Goal: Task Accomplishment & Management: Complete application form

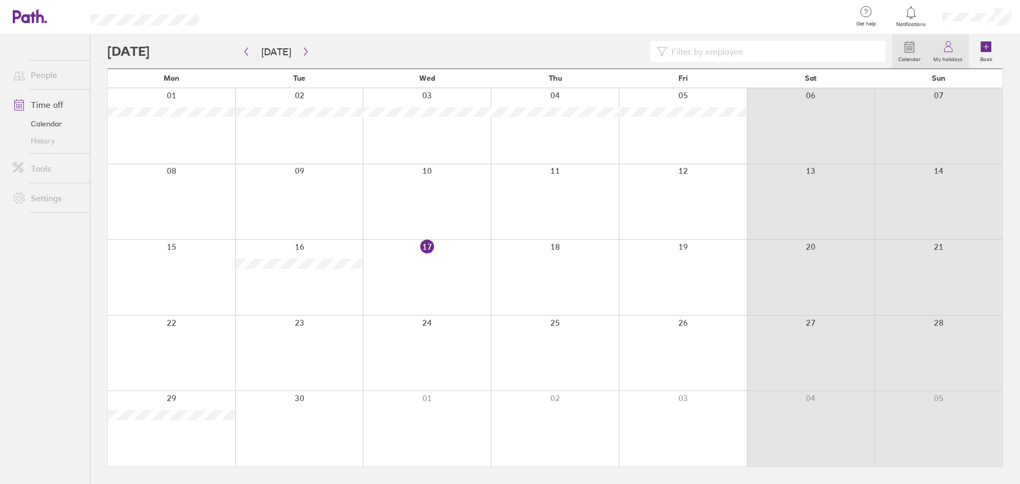
click at [946, 58] on label "My holidays" at bounding box center [948, 58] width 42 height 10
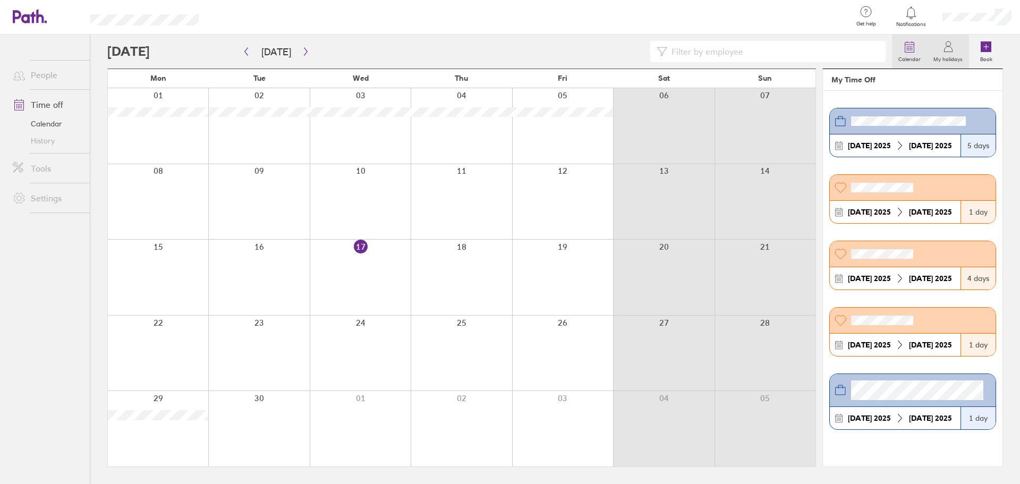
click at [911, 55] on label "Calendar" at bounding box center [909, 58] width 35 height 10
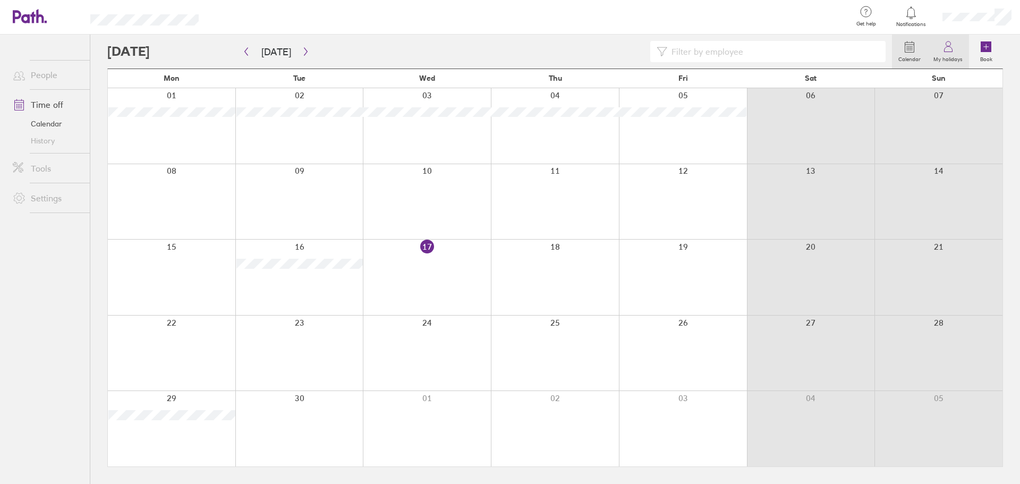
click at [950, 54] on label "My holidays" at bounding box center [948, 58] width 42 height 10
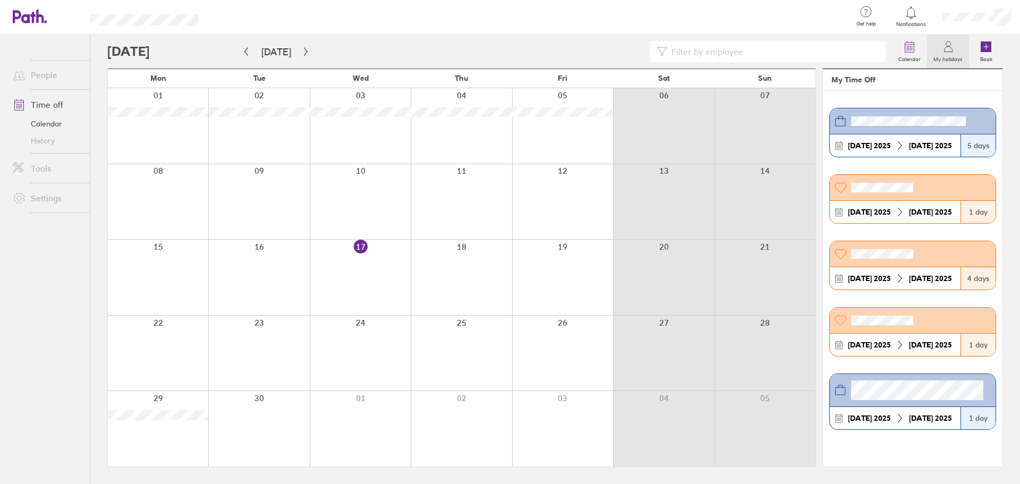
click at [43, 123] on link "Calendar" at bounding box center [47, 123] width 86 height 17
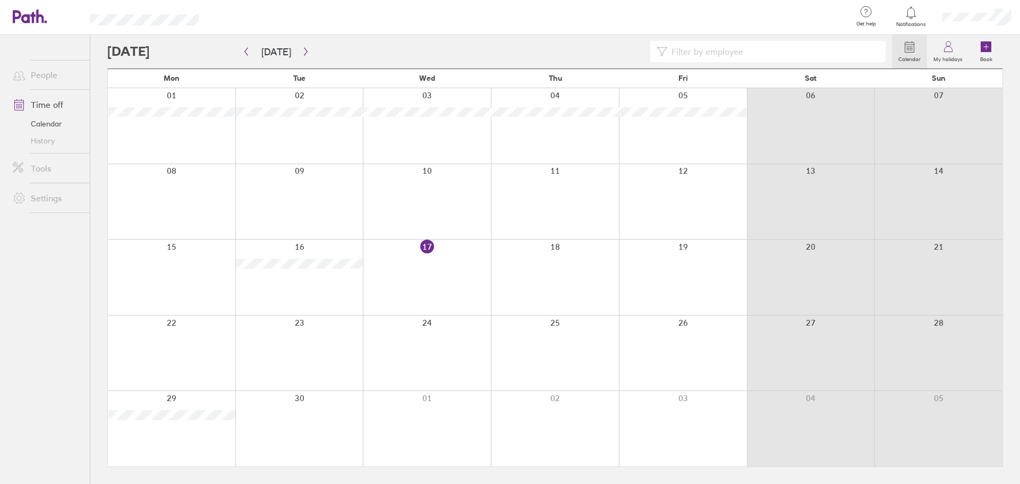
click at [434, 246] on div at bounding box center [427, 277] width 128 height 75
click at [491, 246] on div at bounding box center [555, 277] width 128 height 75
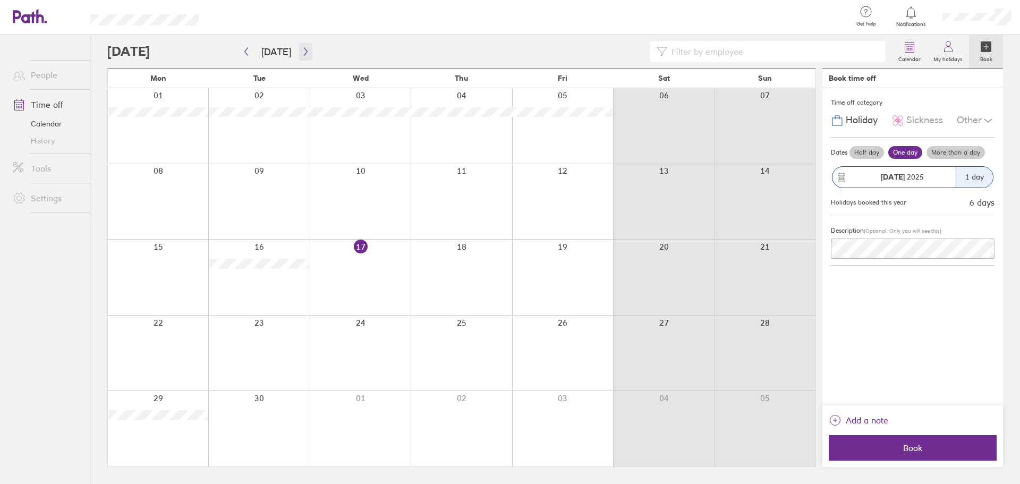
click at [302, 53] on icon "button" at bounding box center [306, 51] width 8 height 9
click at [304, 49] on icon "button" at bounding box center [305, 52] width 3 height 8
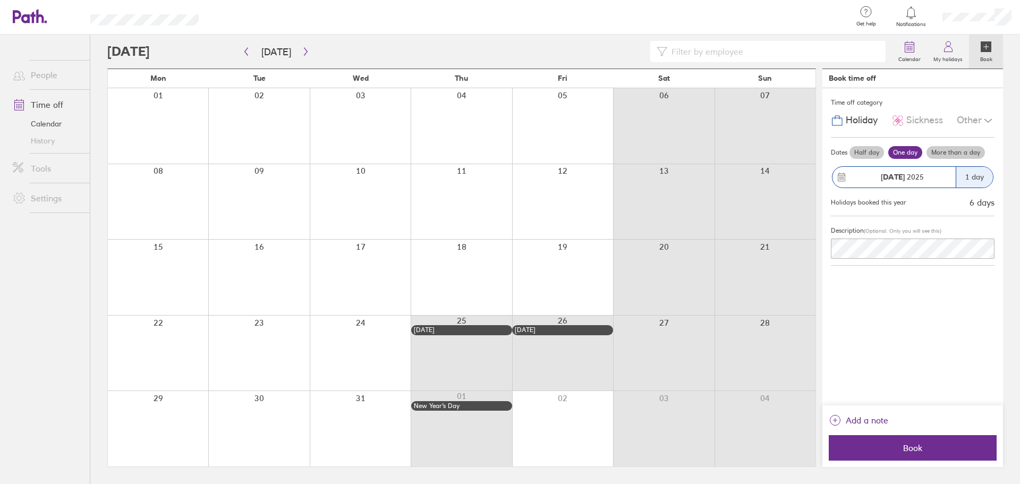
click at [918, 124] on span "Sickness" at bounding box center [925, 120] width 37 height 11
click at [959, 118] on div "Other" at bounding box center [976, 121] width 38 height 20
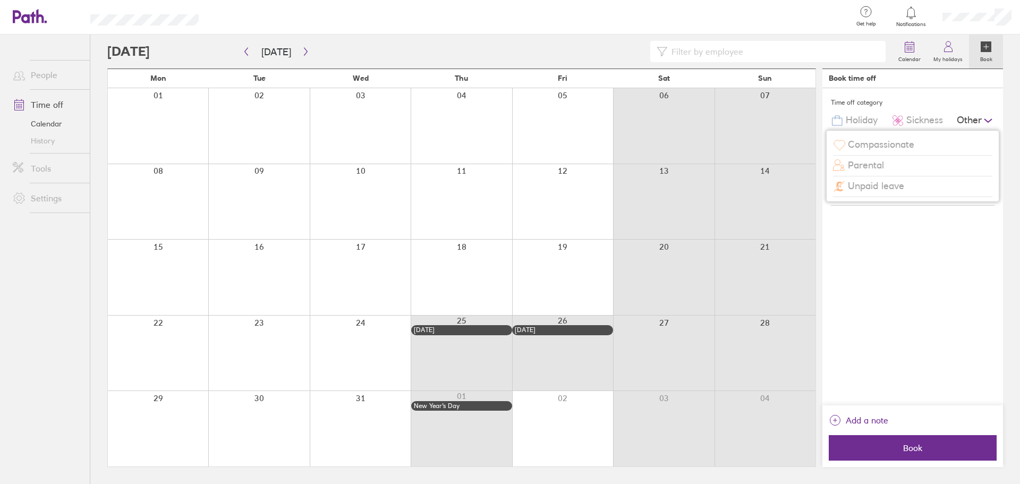
click at [915, 142] on span "Compassionate" at bounding box center [881, 144] width 66 height 11
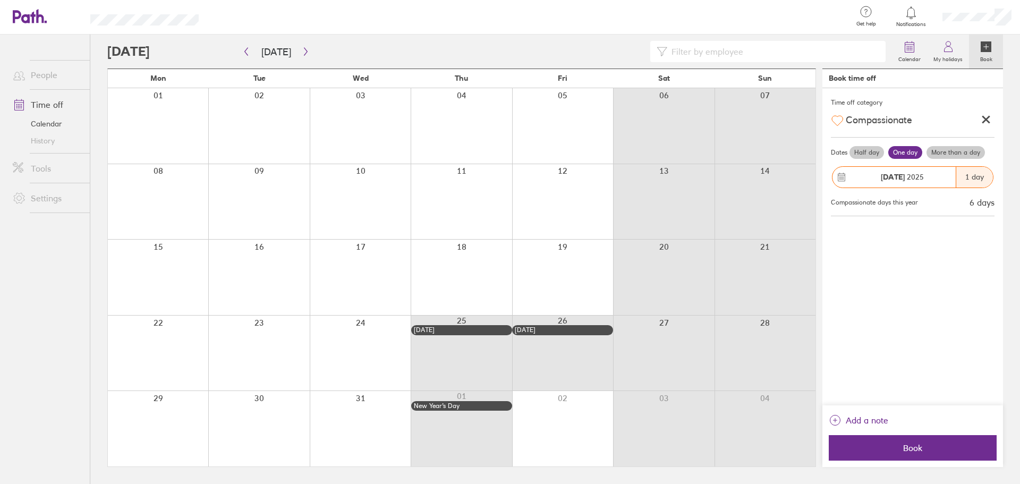
click at [859, 152] on label "Half day" at bounding box center [867, 152] width 35 height 13
click at [0, 0] on input "Half day" at bounding box center [0, 0] width 0 height 0
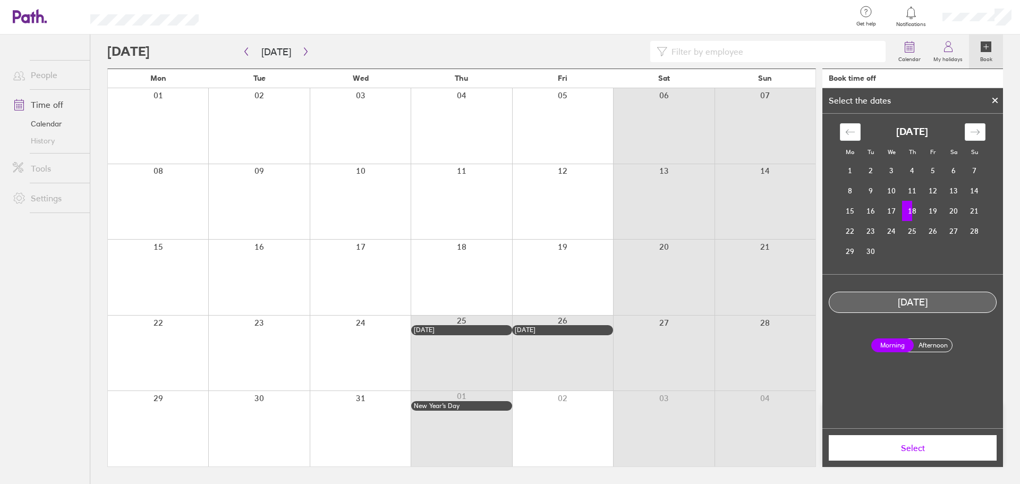
click at [995, 101] on icon at bounding box center [995, 100] width 4 height 4
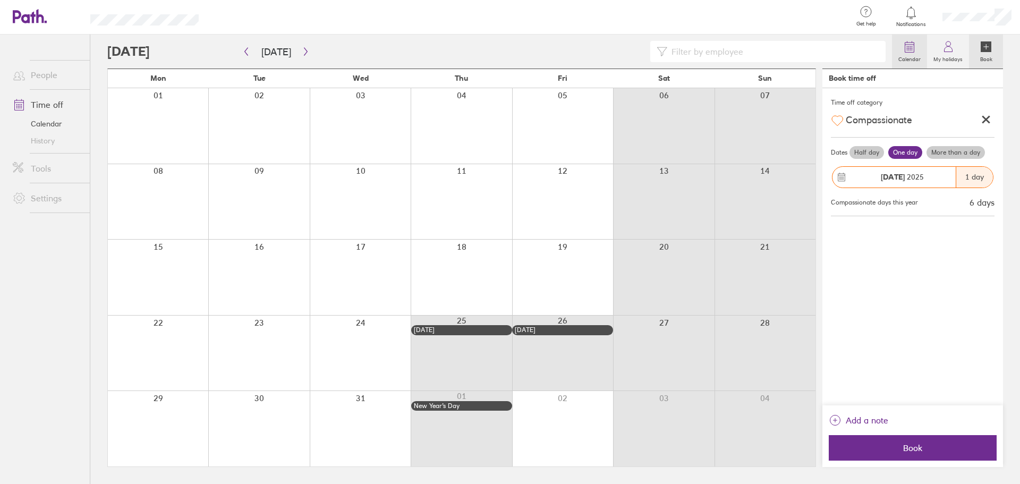
click at [907, 58] on label "Calendar" at bounding box center [909, 58] width 35 height 10
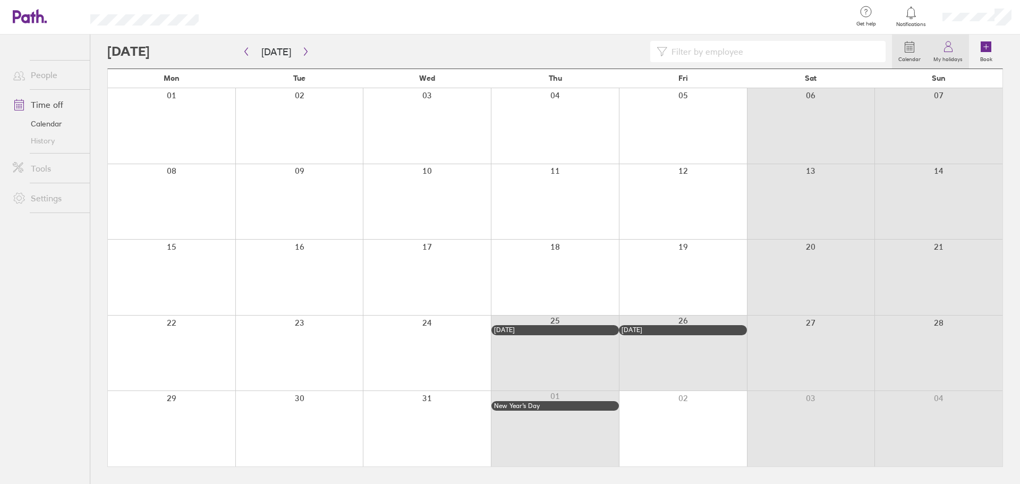
click at [953, 56] on label "My holidays" at bounding box center [948, 58] width 42 height 10
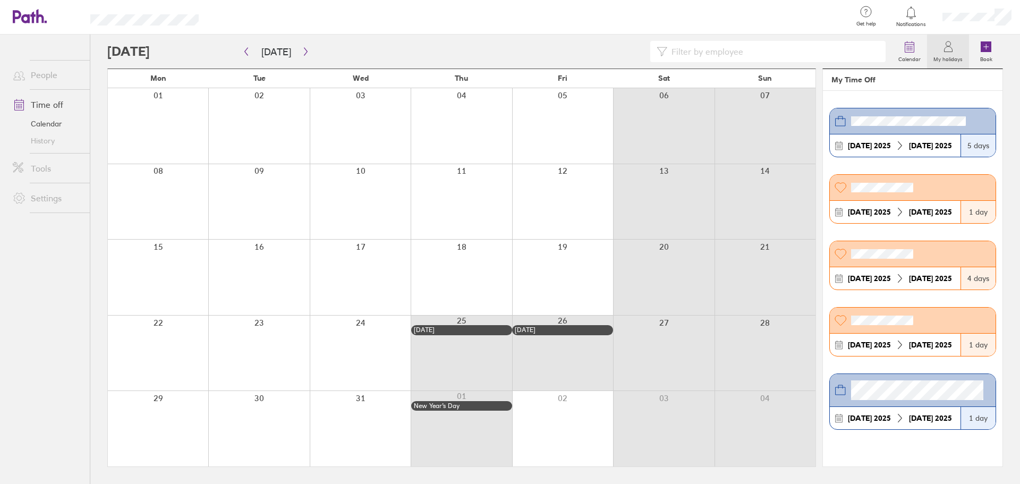
click at [275, 339] on div at bounding box center [258, 353] width 101 height 75
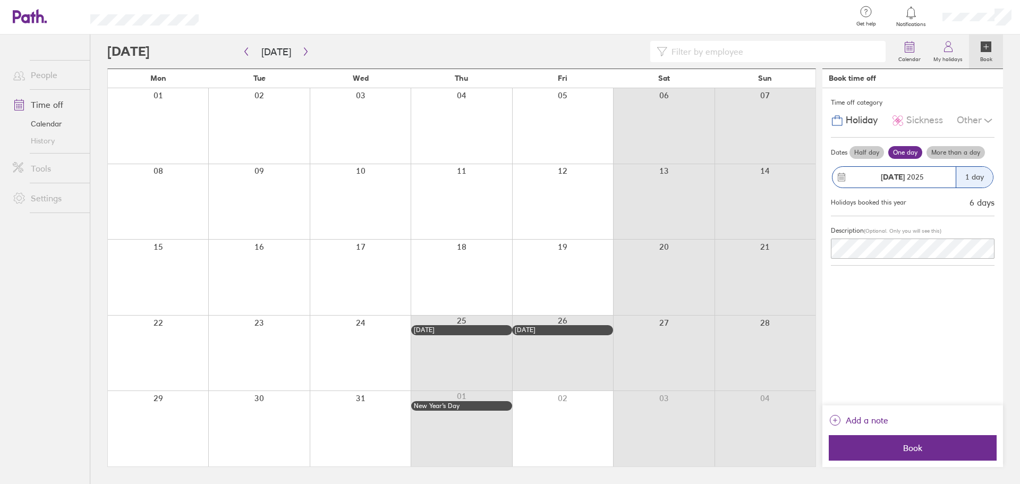
click at [907, 185] on div "23 Dec 2025" at bounding box center [894, 177] width 123 height 21
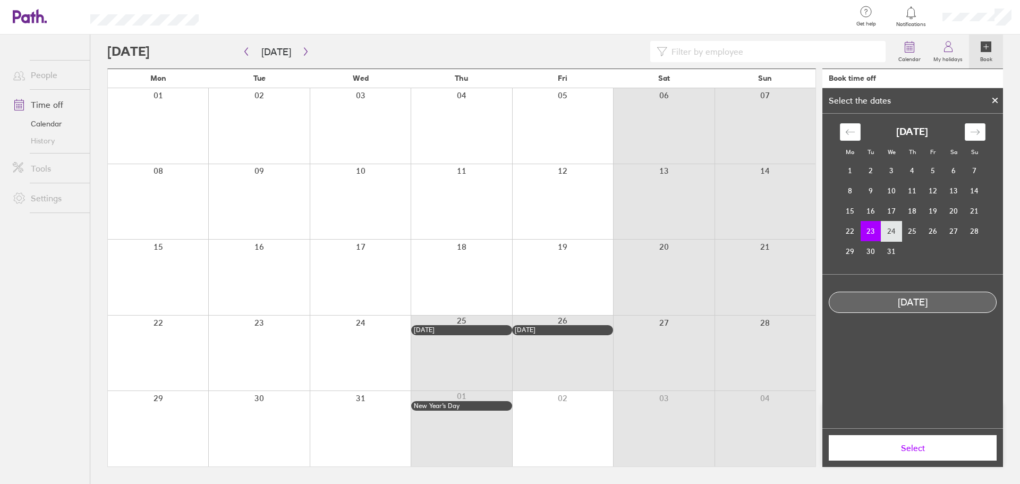
click at [885, 230] on td "24" at bounding box center [892, 231] width 21 height 20
click at [875, 231] on td "23" at bounding box center [871, 231] width 21 height 20
click at [994, 98] on icon at bounding box center [995, 100] width 7 height 6
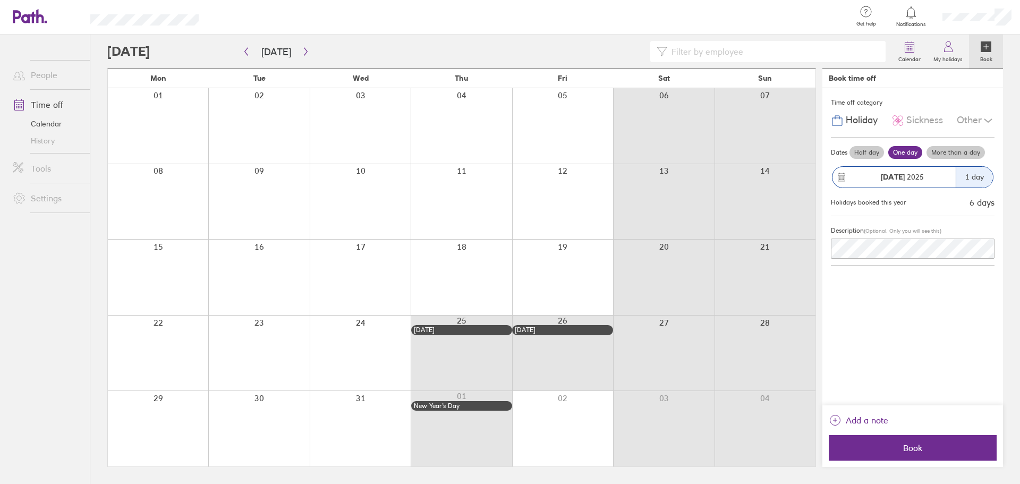
click at [950, 153] on label "More than a day" at bounding box center [956, 152] width 58 height 13
click at [0, 0] on input "More than a day" at bounding box center [0, 0] width 0 height 0
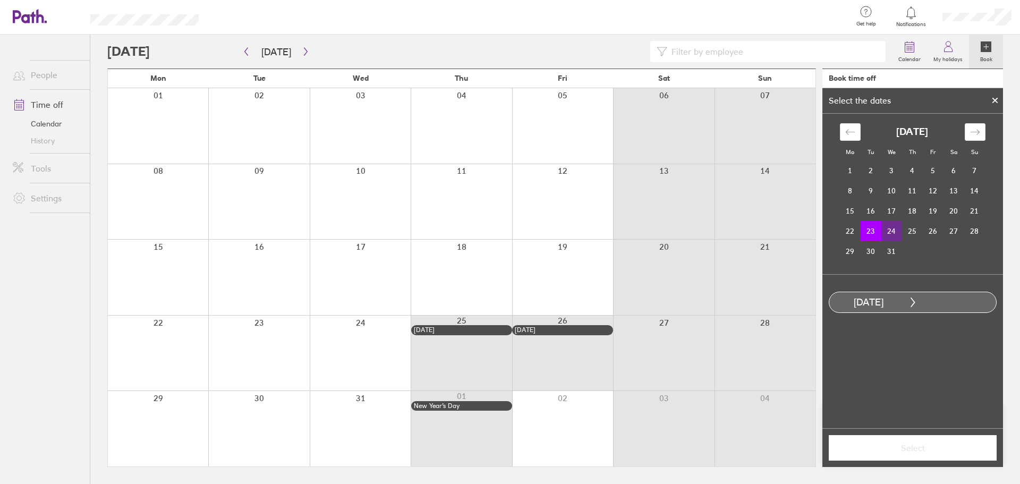
click at [889, 231] on td "24" at bounding box center [892, 231] width 21 height 20
click at [948, 453] on span "Select" at bounding box center [913, 448] width 153 height 10
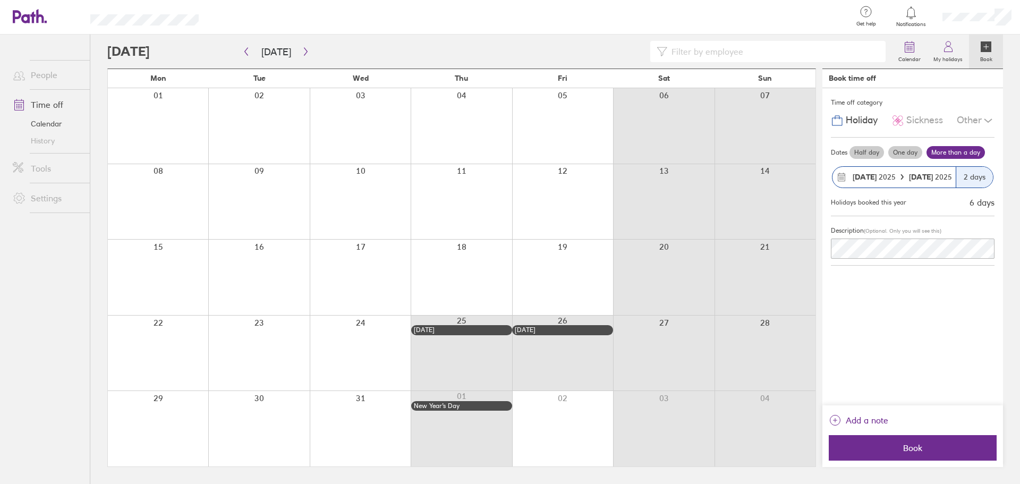
click at [989, 113] on div "Other" at bounding box center [976, 121] width 38 height 20
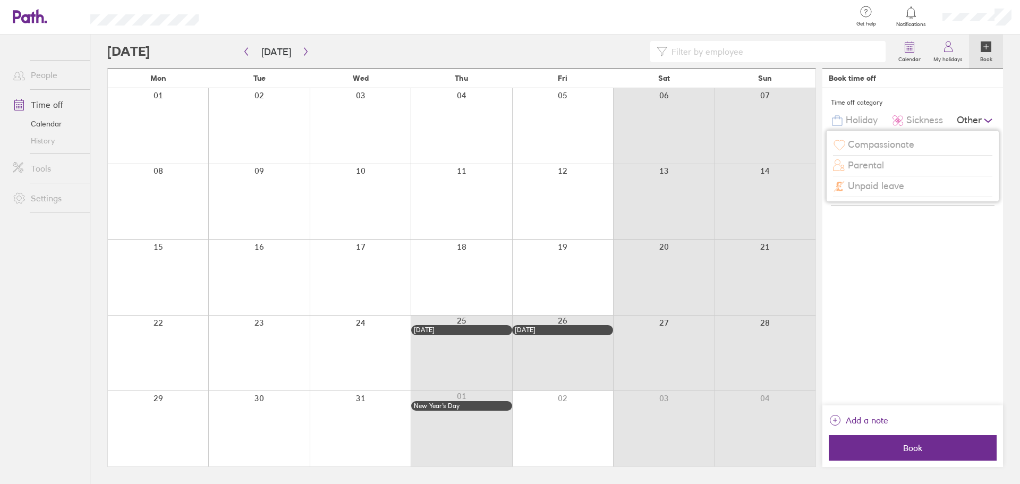
click at [989, 113] on div "Other" at bounding box center [976, 121] width 38 height 20
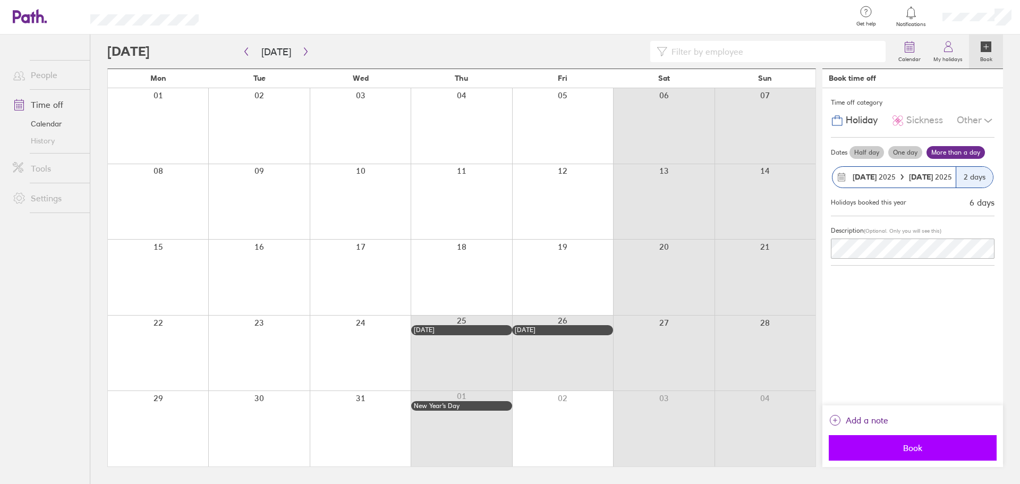
click at [916, 448] on span "Book" at bounding box center [913, 448] width 153 height 10
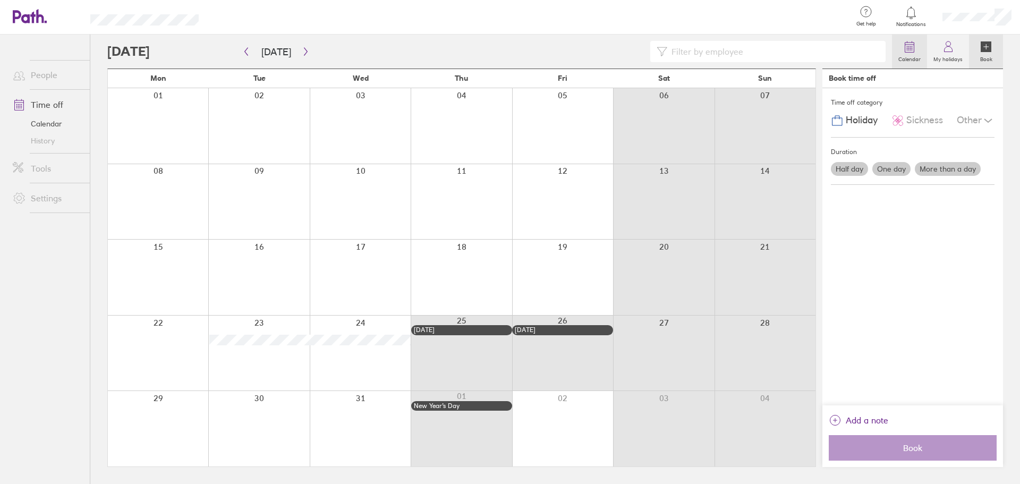
click at [921, 46] on link "Calendar" at bounding box center [909, 52] width 35 height 34
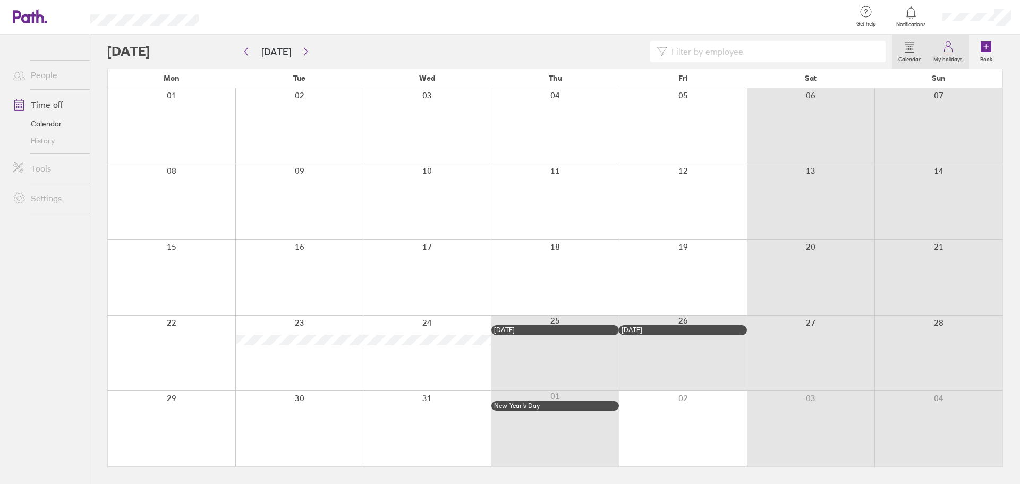
click at [939, 48] on link "My holidays" at bounding box center [948, 52] width 42 height 34
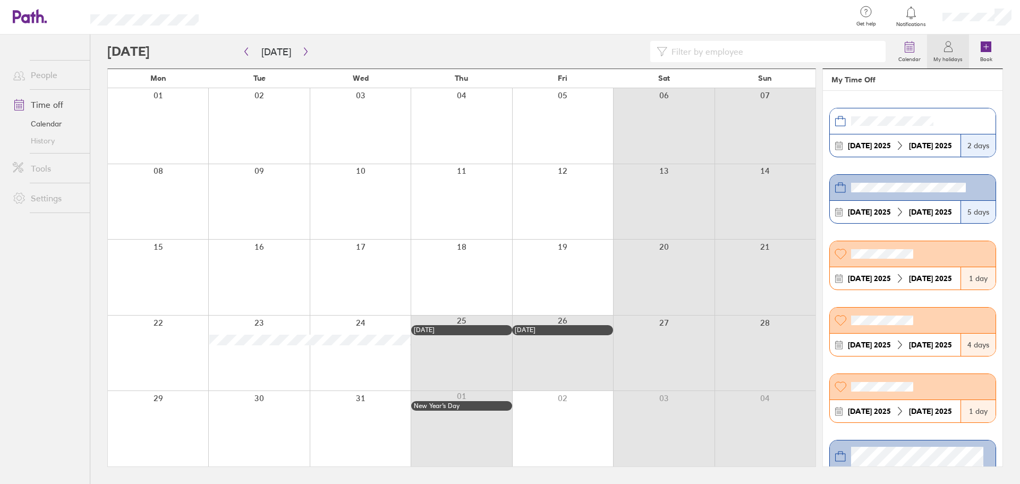
click at [418, 38] on div "Calendar My holidays Book" at bounding box center [555, 52] width 896 height 34
